Goal: Check status: Check status

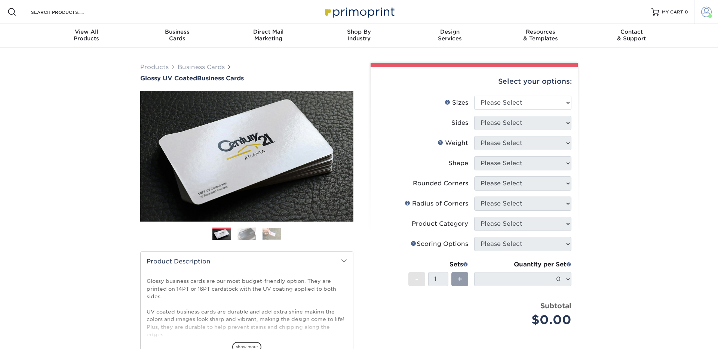
click at [702, 17] on span at bounding box center [706, 12] width 10 height 10
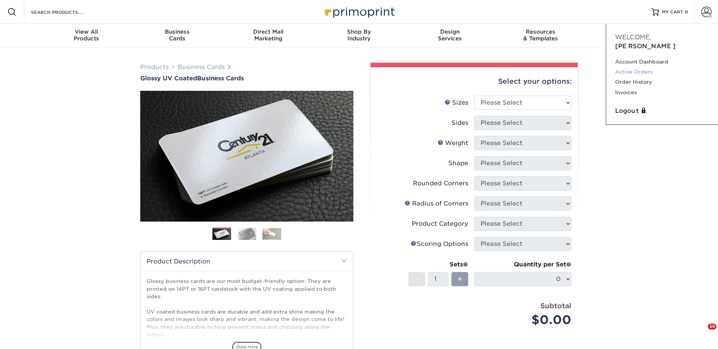
click at [632, 67] on link "Active Orders" at bounding box center [662, 72] width 94 height 10
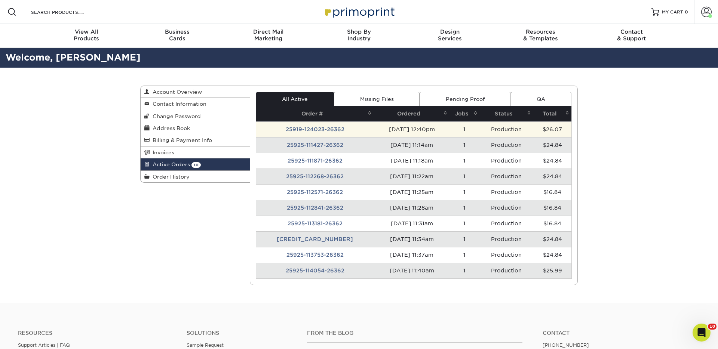
click at [438, 134] on td "[DATE] 12:40pm" at bounding box center [412, 129] width 76 height 16
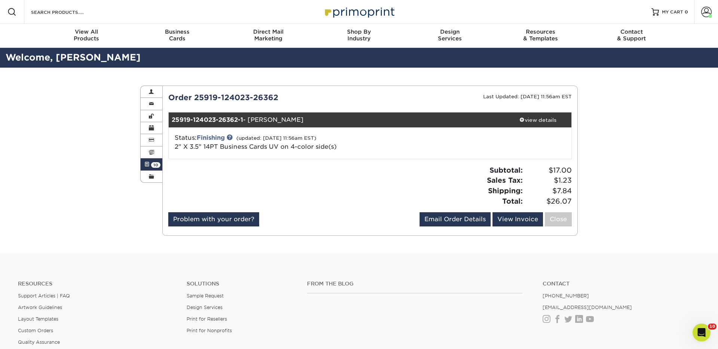
click at [147, 166] on span at bounding box center [146, 164] width 5 height 6
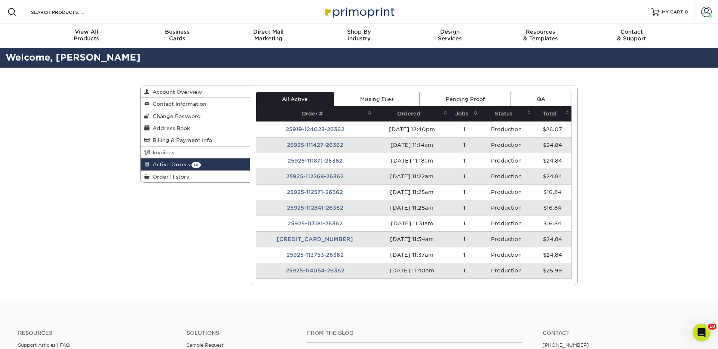
click at [455, 274] on td "1" at bounding box center [464, 271] width 30 height 16
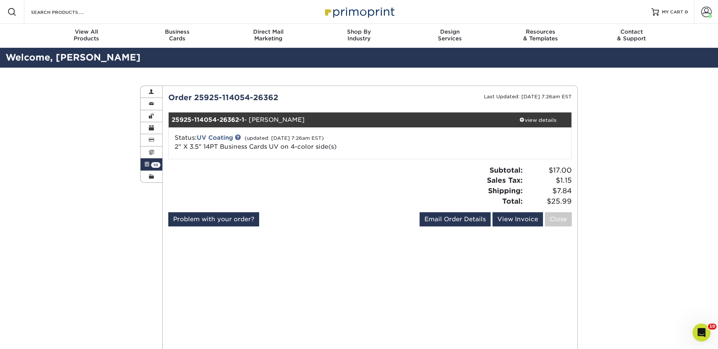
click at [143, 162] on link "Active Orders 10" at bounding box center [152, 164] width 22 height 12
